Goal: Use online tool/utility: Utilize a website feature to perform a specific function

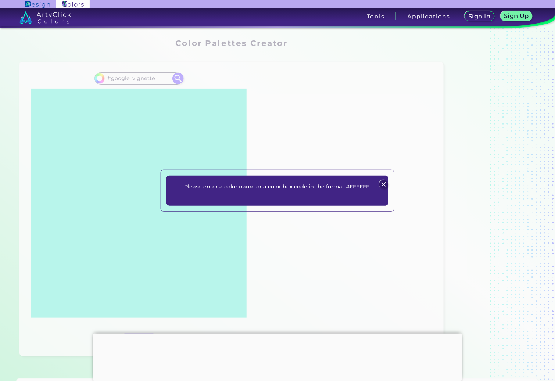
click at [380, 180] on img at bounding box center [383, 184] width 9 height 9
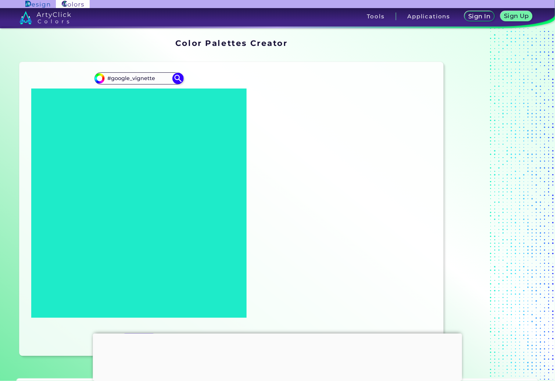
drag, startPoint x: 124, startPoint y: 106, endPoint x: 136, endPoint y: 93, distance: 16.7
click at [138, 108] on icon at bounding box center [139, 203] width 216 height 229
click at [137, 83] on input "#google_vignette" at bounding box center [139, 79] width 68 height 10
drag, startPoint x: 167, startPoint y: 84, endPoint x: 92, endPoint y: 85, distance: 75.4
click at [95, 84] on div "#000000 #google_vignette" at bounding box center [139, 78] width 89 height 12
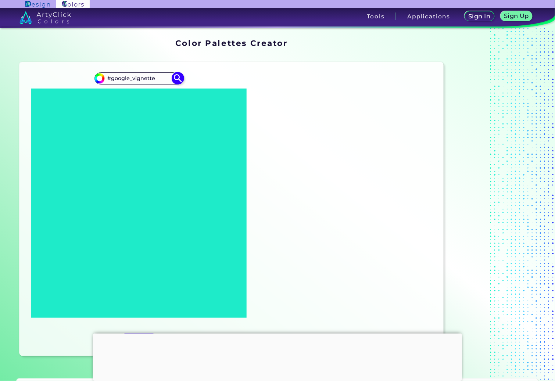
paste input "cee5e3"
type input "#cee5e3"
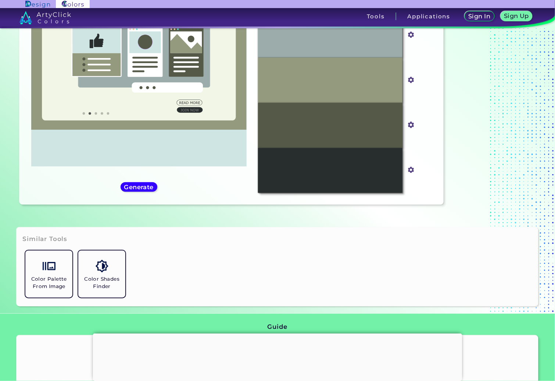
scroll to position [166, 0]
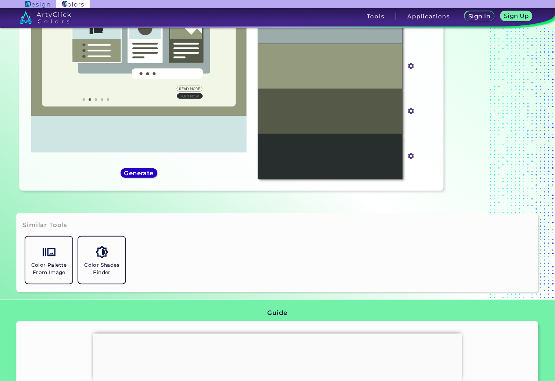
click at [140, 176] on h5 "Generate" at bounding box center [138, 174] width 27 height 6
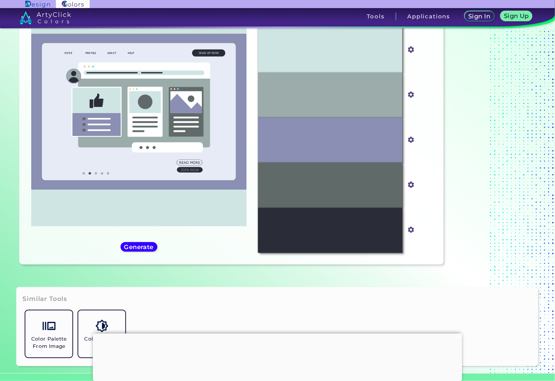
scroll to position [55, 0]
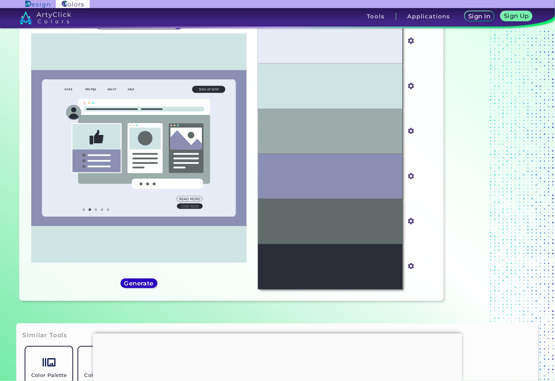
click at [152, 287] on h5 "Generate" at bounding box center [138, 284] width 27 height 6
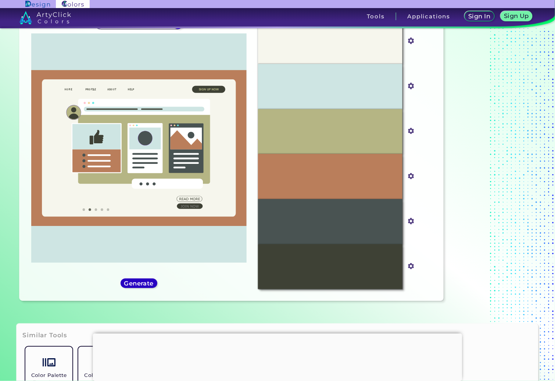
click at [146, 287] on h5 "Generate" at bounding box center [138, 284] width 27 height 6
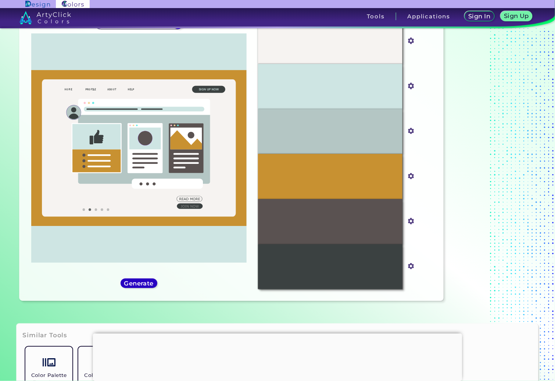
click at [145, 287] on h5 "Generate" at bounding box center [138, 284] width 27 height 6
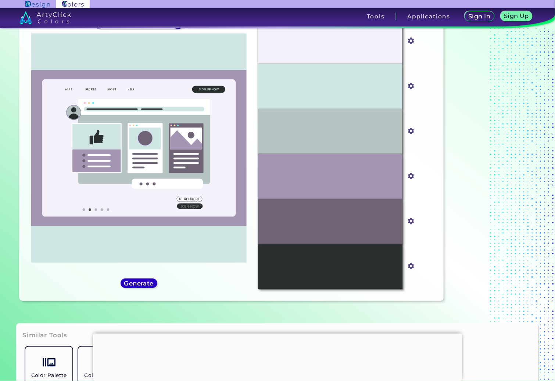
click at [145, 287] on h5 "Generate" at bounding box center [138, 284] width 27 height 6
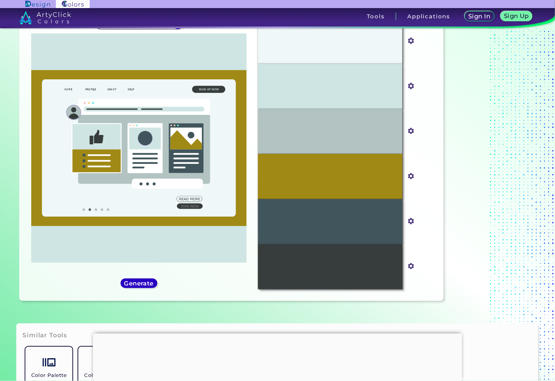
click at [146, 287] on h5 "Generate" at bounding box center [138, 284] width 27 height 6
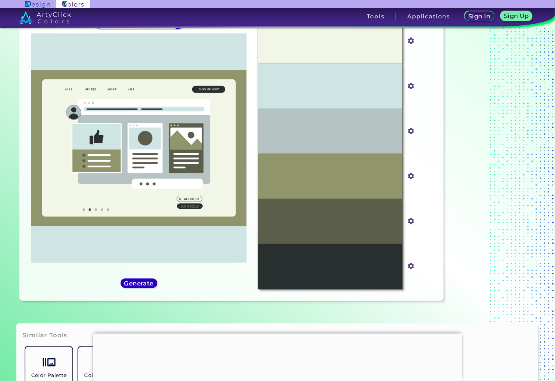
click at [145, 287] on h5 "Generate" at bounding box center [139, 284] width 31 height 6
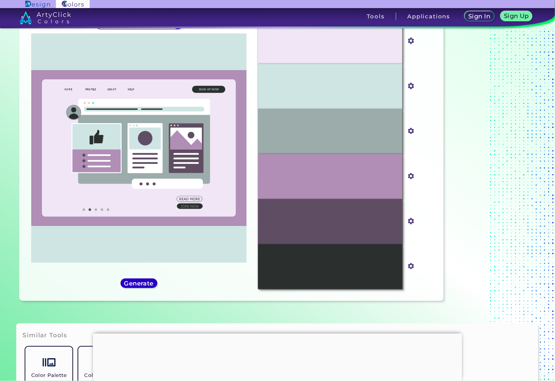
click at [145, 287] on h5 "Generate" at bounding box center [138, 284] width 29 height 6
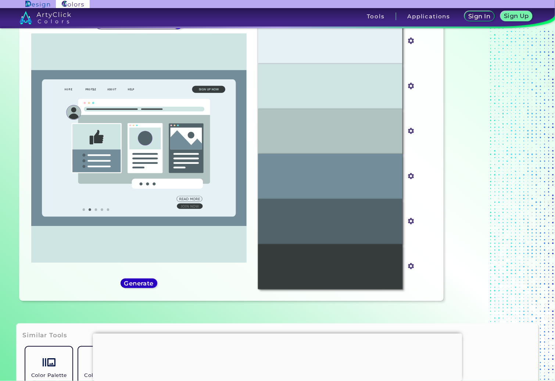
click at [145, 287] on h5 "Generate" at bounding box center [138, 284] width 27 height 6
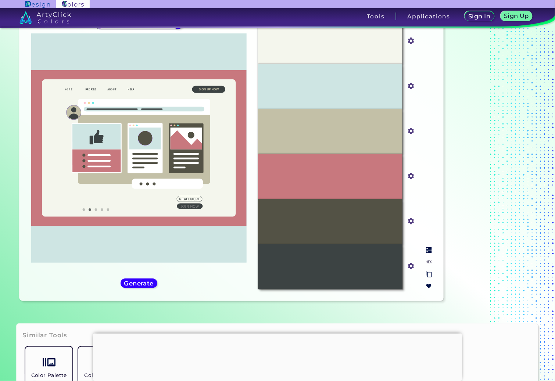
click at [426, 265] on img at bounding box center [429, 262] width 6 height 6
click at [426, 253] on img at bounding box center [429, 251] width 6 height 6
click at [426, 265] on img at bounding box center [429, 262] width 6 height 6
drag, startPoint x: 345, startPoint y: 189, endPoint x: 302, endPoint y: 189, distance: 43.4
click at [302, 189] on div "#C8787E" at bounding box center [330, 176] width 145 height 45
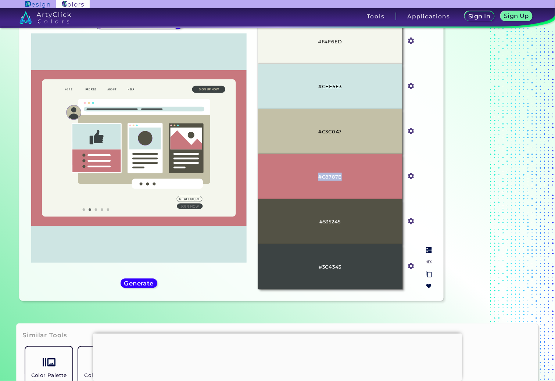
copy p "#C8787E"
click at [321, 181] on p "#C8787E" at bounding box center [331, 177] width 24 height 8
drag, startPoint x: 312, startPoint y: 186, endPoint x: 347, endPoint y: 189, distance: 35.4
click at [347, 189] on div "#C8787E" at bounding box center [330, 176] width 145 height 45
copy p "#C8787E"
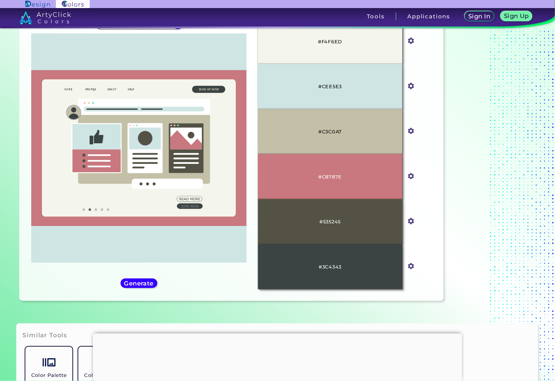
click at [218, 284] on div "#cee5e3 #cee5e3" at bounding box center [138, 154] width 227 height 282
click at [146, 287] on h5 "Generate" at bounding box center [139, 284] width 28 height 6
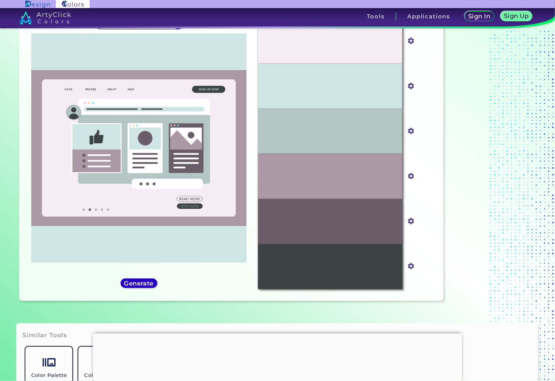
click at [152, 287] on h5 "Generate" at bounding box center [138, 284] width 27 height 6
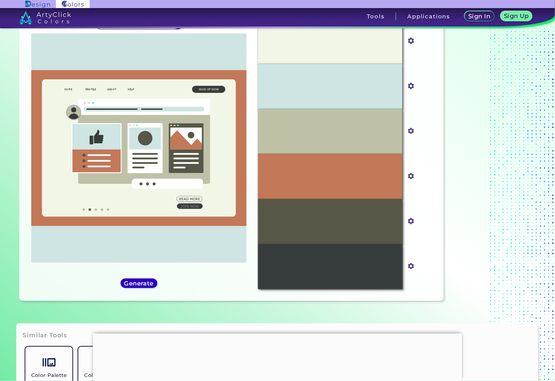
click at [152, 287] on h5 "Generate" at bounding box center [139, 284] width 28 height 6
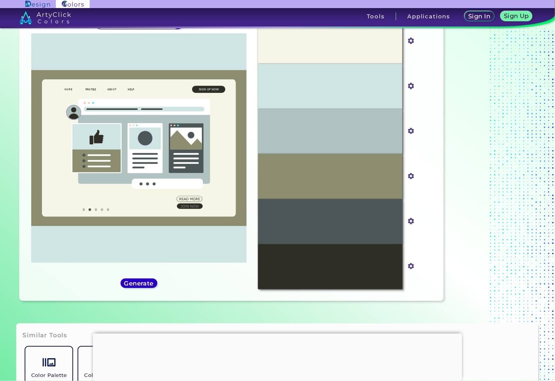
click at [152, 287] on h5 "Generate" at bounding box center [138, 284] width 27 height 6
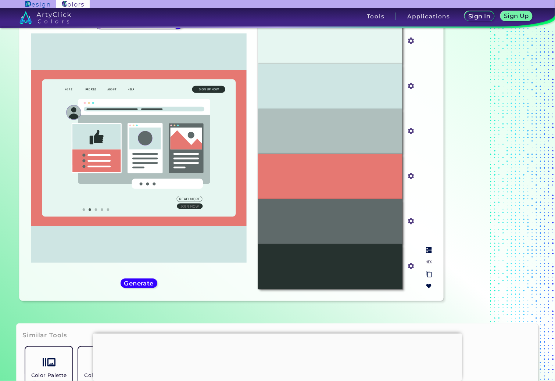
click at [426, 253] on img at bounding box center [429, 251] width 6 height 6
click at [426, 265] on img at bounding box center [429, 262] width 6 height 6
drag, startPoint x: 344, startPoint y: 188, endPoint x: 305, endPoint y: 188, distance: 38.6
click at [305, 188] on div "#E67872" at bounding box center [330, 176] width 145 height 45
copy p "#E67872"
